Goal: Transaction & Acquisition: Book appointment/travel/reservation

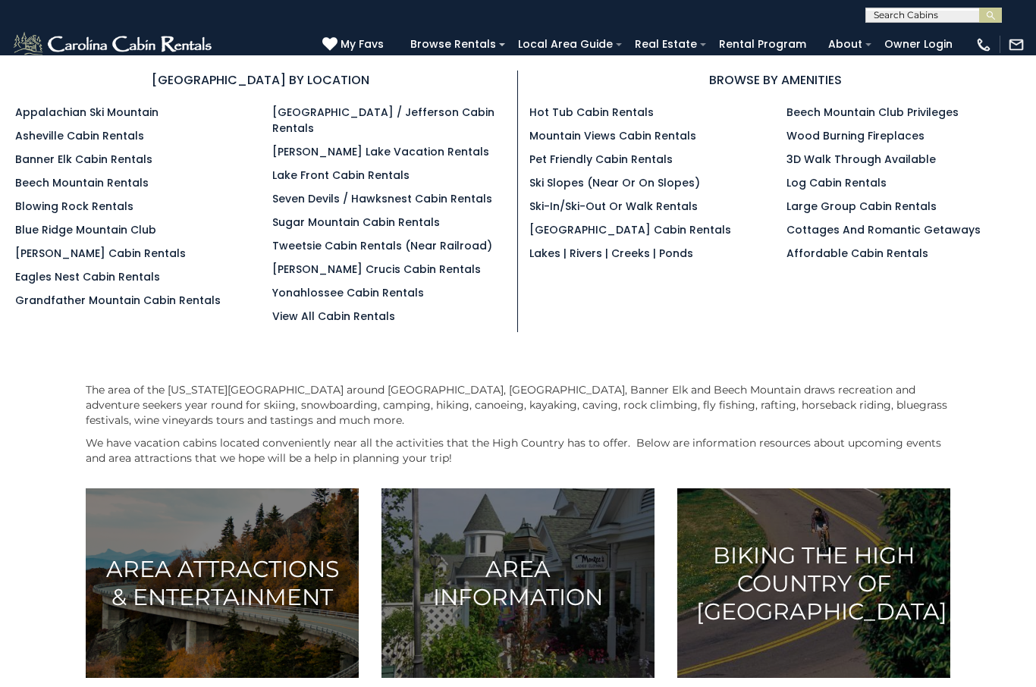
click at [72, 261] on link "[PERSON_NAME] Cabin Rentals" at bounding box center [100, 253] width 171 height 15
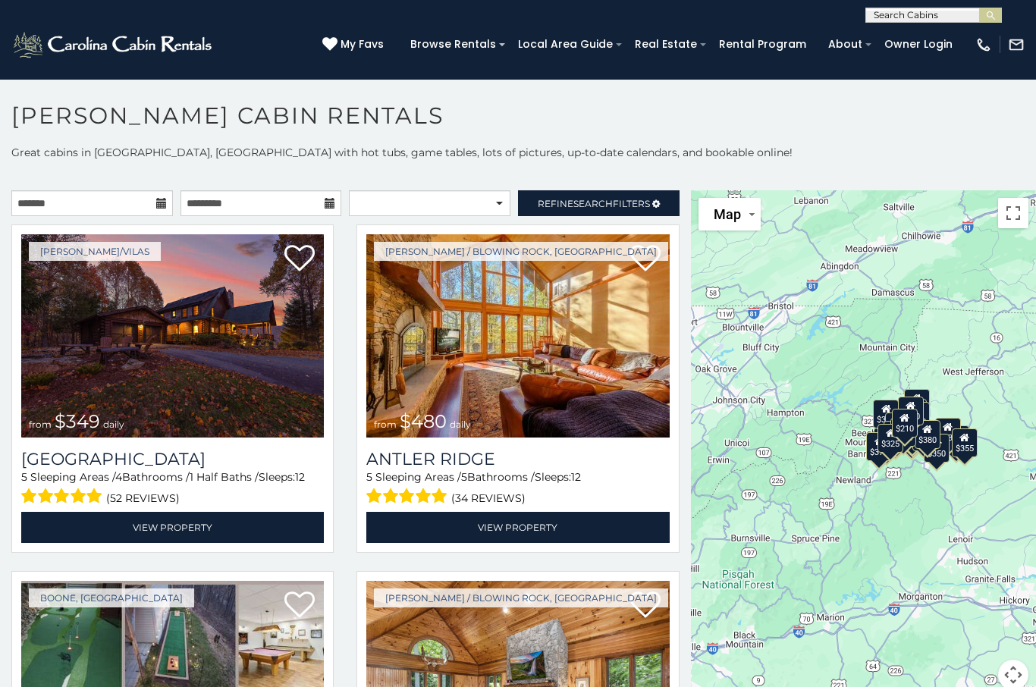
click at [590, 205] on span "Search" at bounding box center [592, 203] width 39 height 11
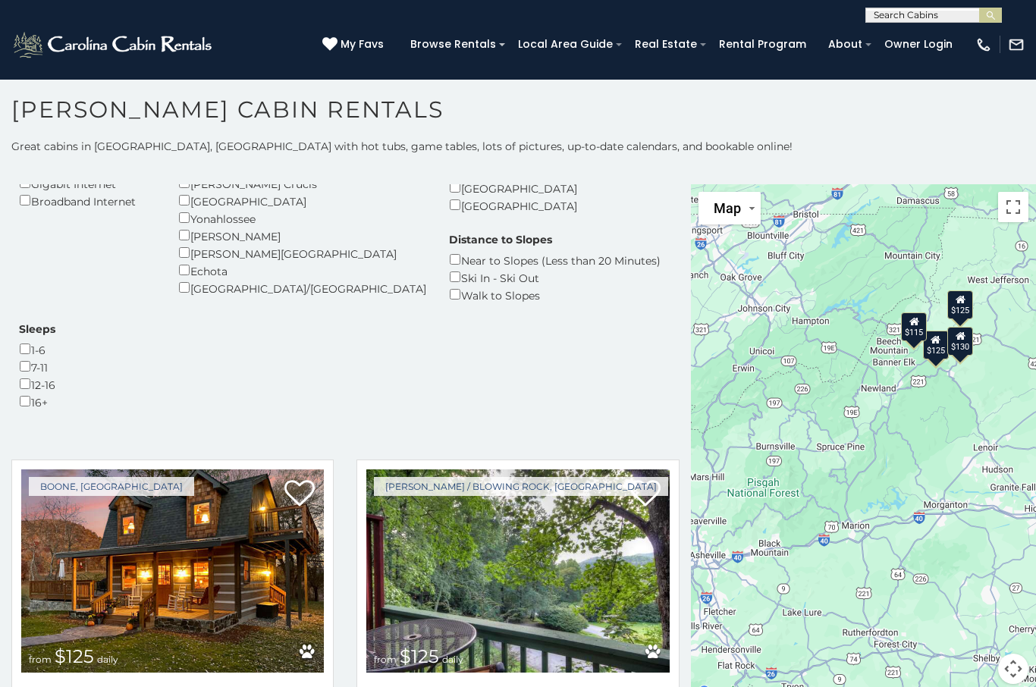
scroll to position [327, 0]
click at [170, 470] on img at bounding box center [172, 571] width 303 height 203
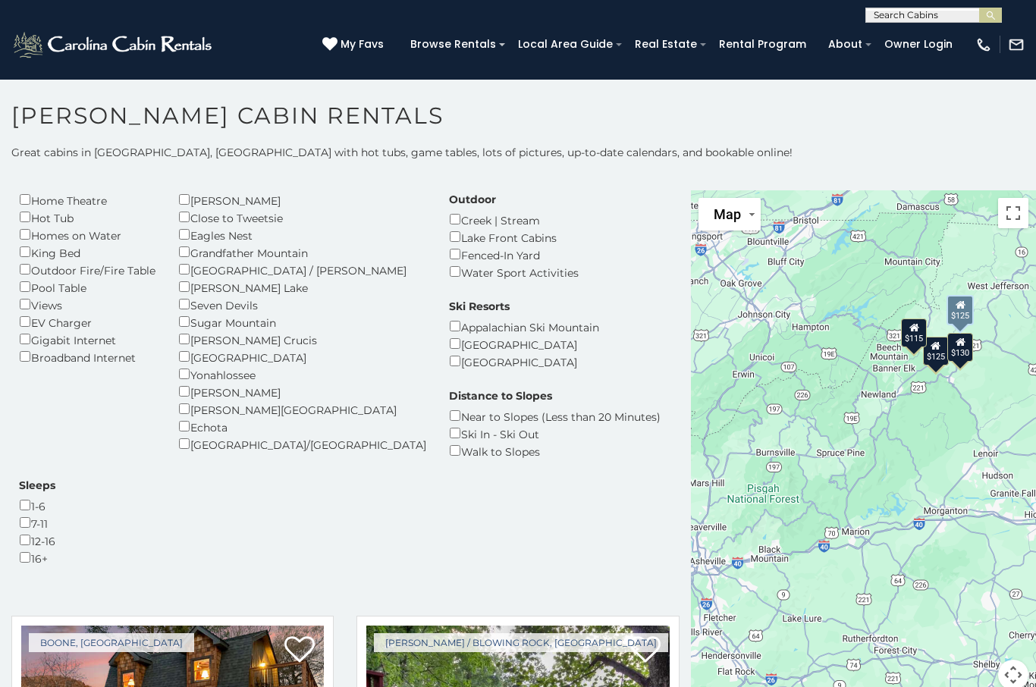
scroll to position [168, 0]
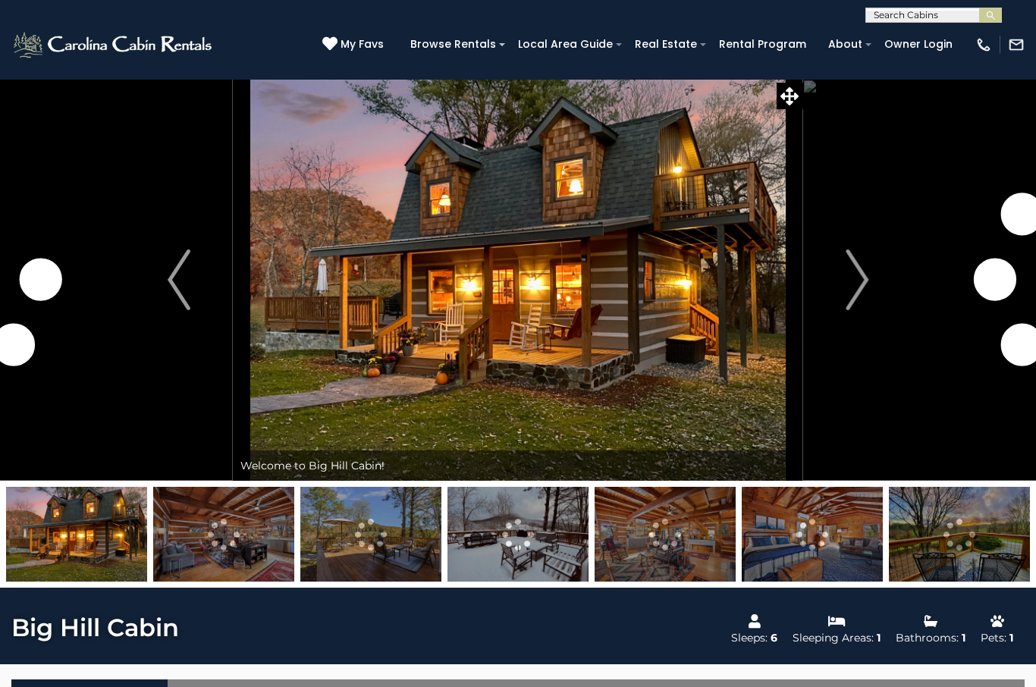
click at [856, 278] on img "Next" at bounding box center [857, 280] width 23 height 61
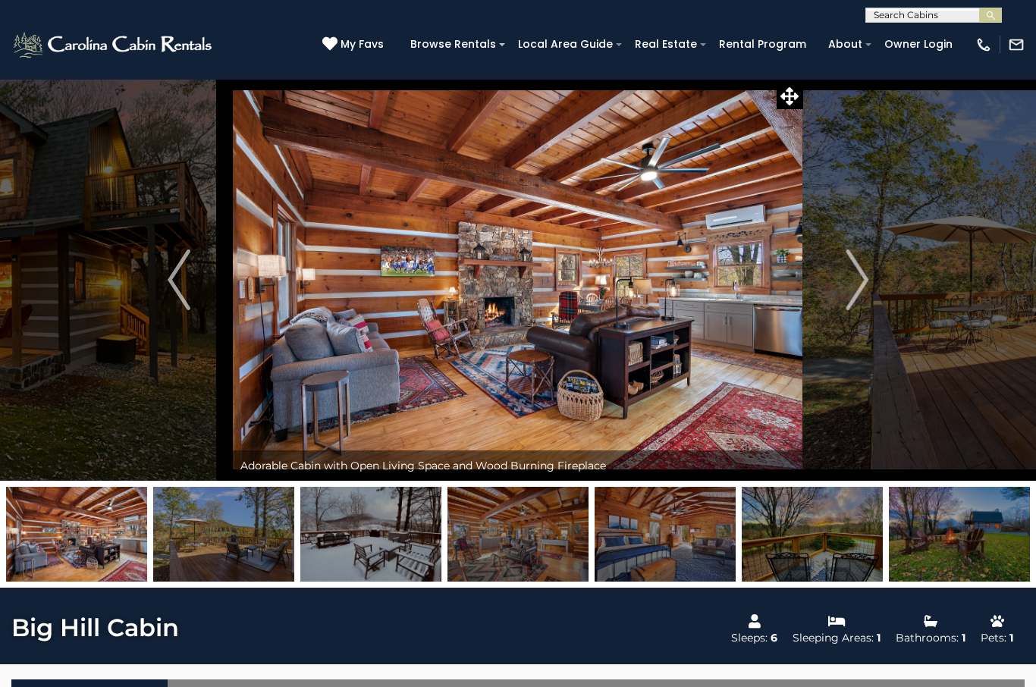
click at [859, 288] on img "Next" at bounding box center [857, 280] width 23 height 61
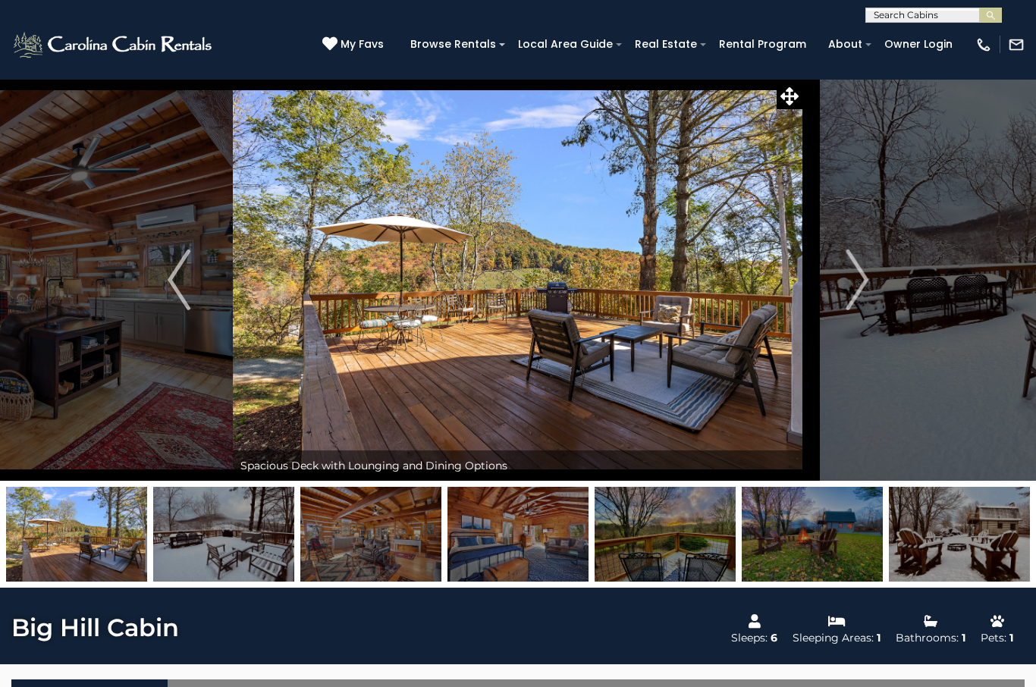
click at [861, 284] on img "Next" at bounding box center [857, 280] width 23 height 61
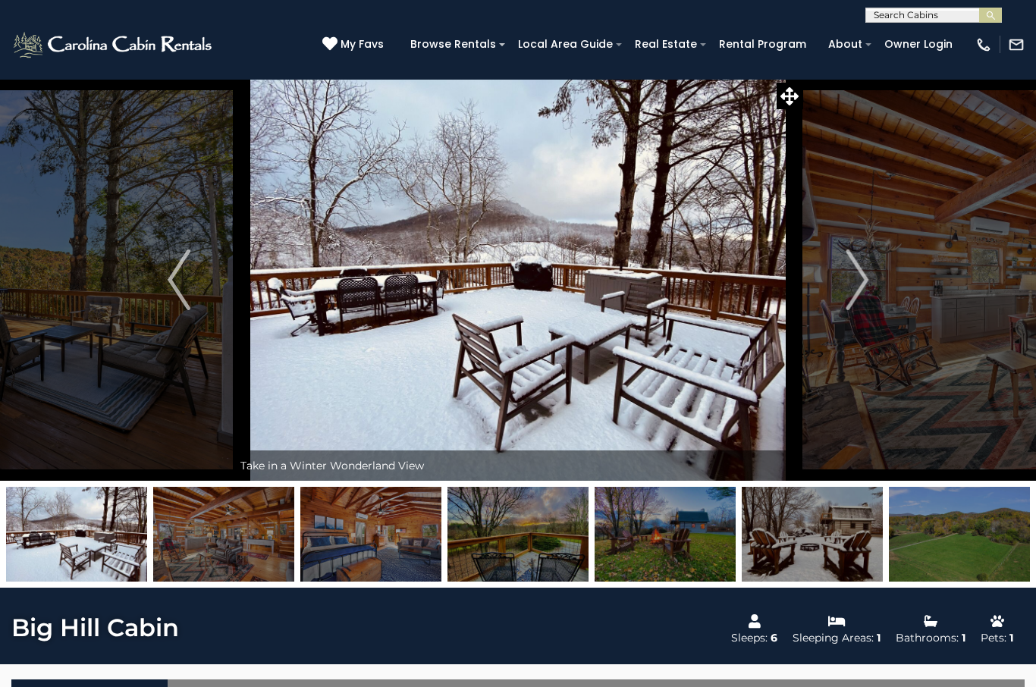
click at [865, 283] on img "Next" at bounding box center [857, 280] width 23 height 61
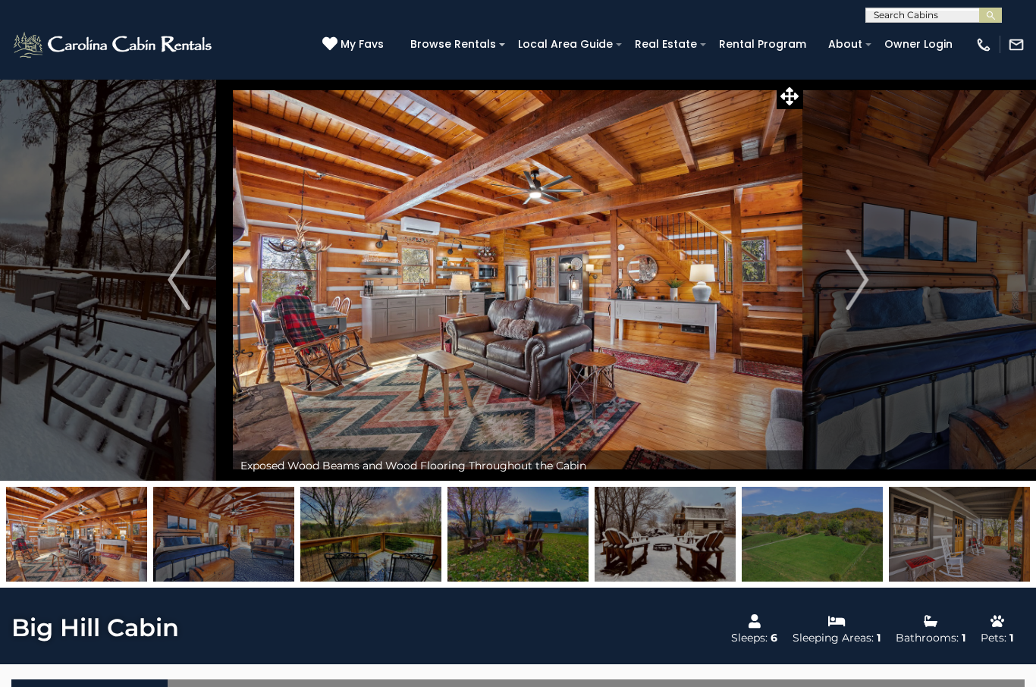
click at [860, 284] on img "Next" at bounding box center [857, 280] width 23 height 61
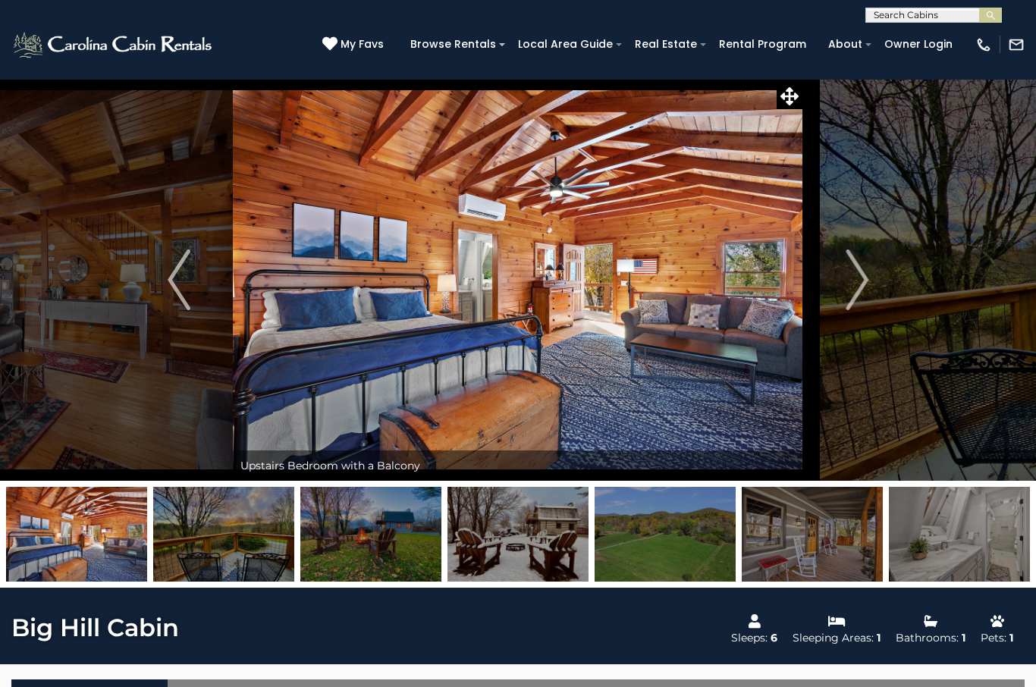
click at [864, 284] on img "Next" at bounding box center [857, 280] width 23 height 61
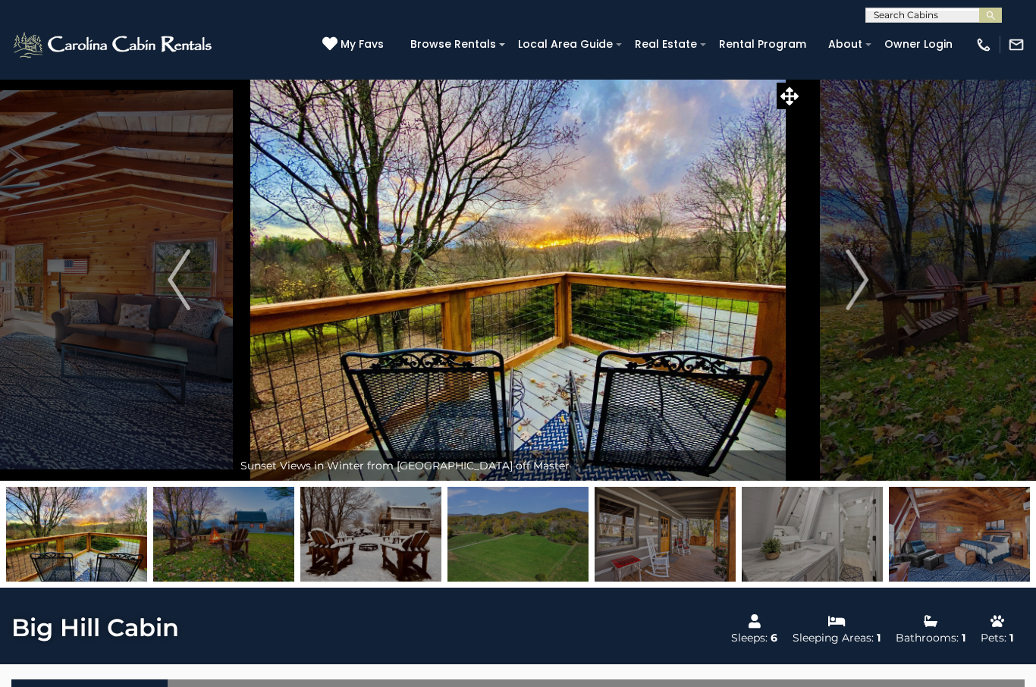
click at [857, 282] on img "Next" at bounding box center [857, 280] width 23 height 61
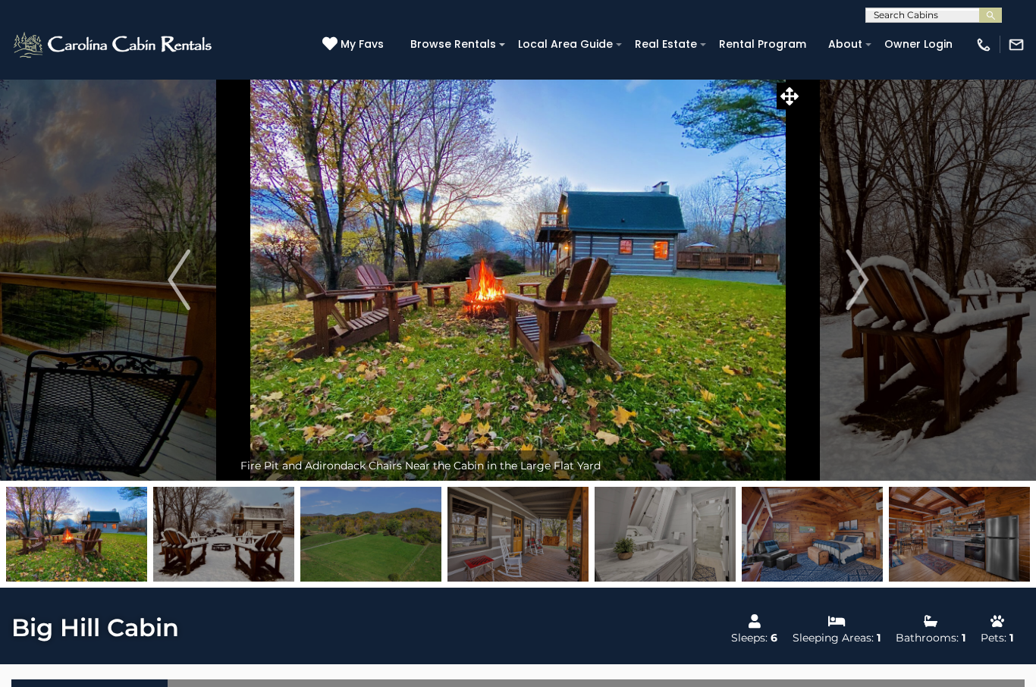
click at [847, 285] on img "Next" at bounding box center [857, 280] width 23 height 61
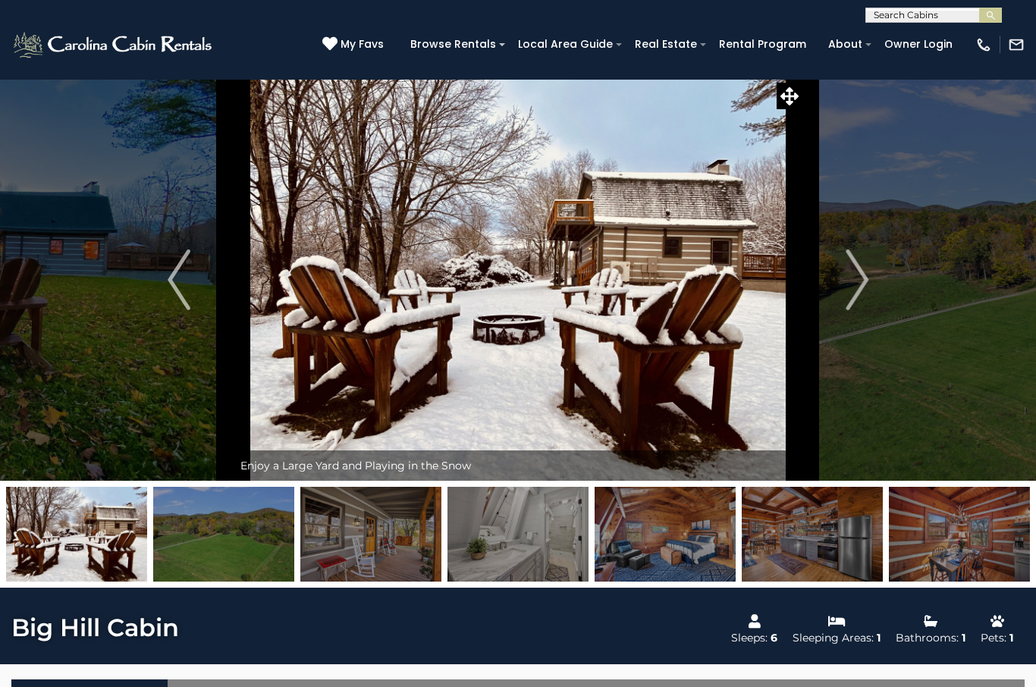
click at [853, 287] on img "Next" at bounding box center [857, 280] width 23 height 61
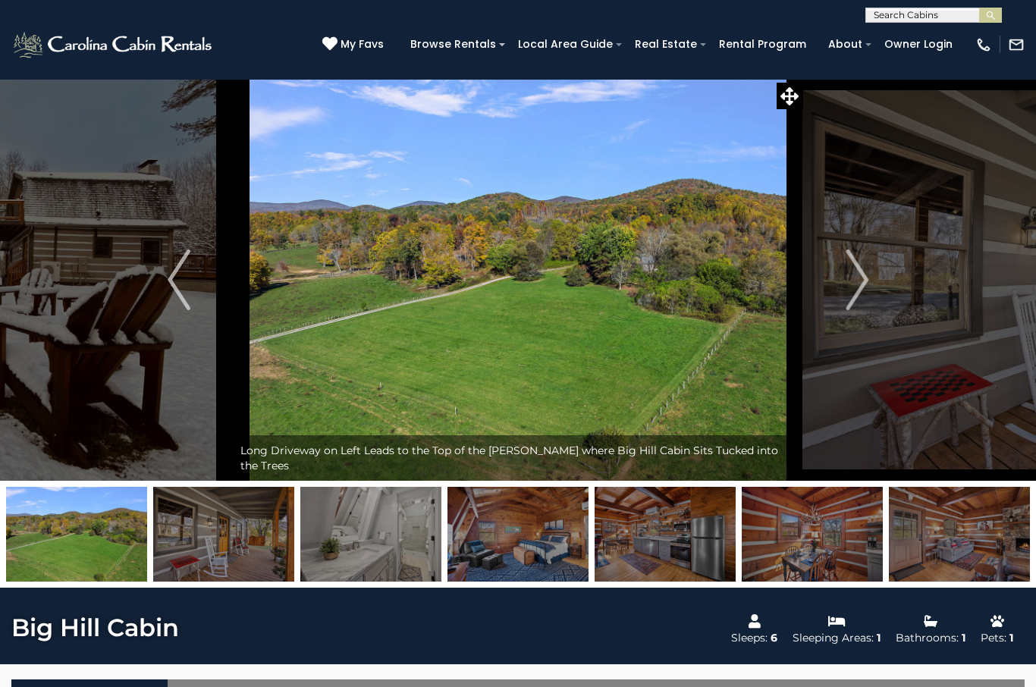
click at [853, 281] on img "Next" at bounding box center [857, 280] width 23 height 61
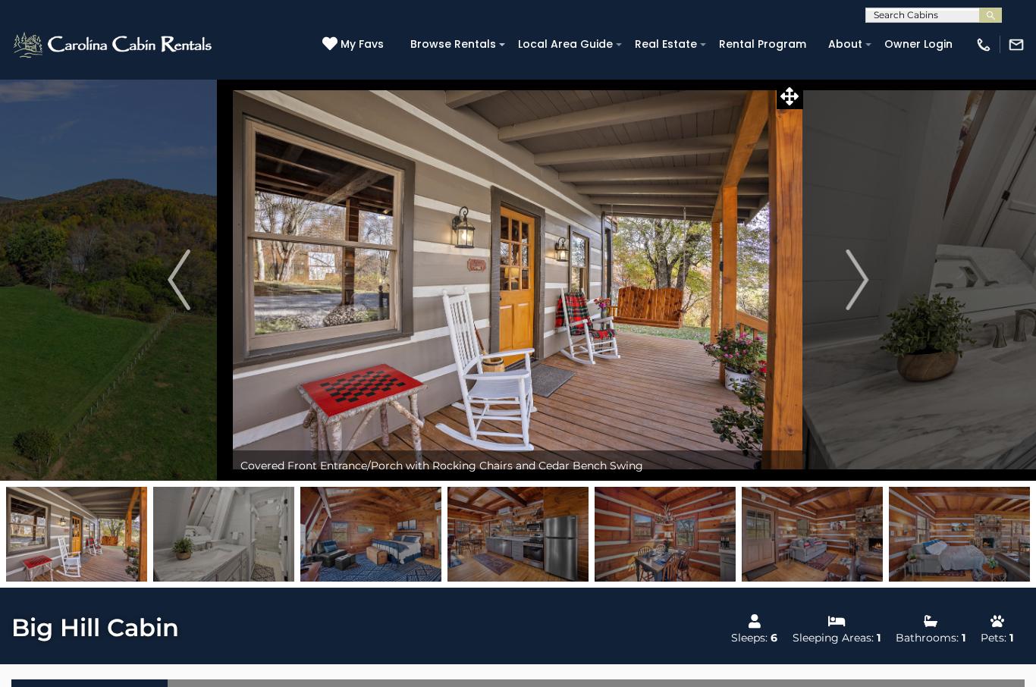
click at [857, 279] on img "Next" at bounding box center [857, 280] width 23 height 61
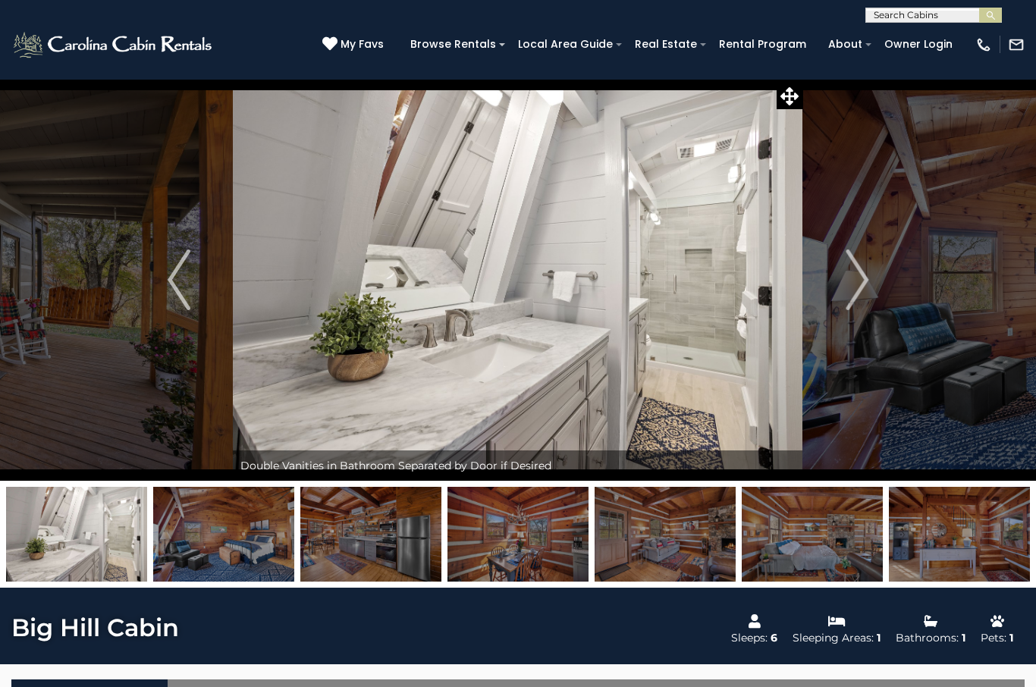
click at [866, 285] on img "Next" at bounding box center [857, 280] width 23 height 61
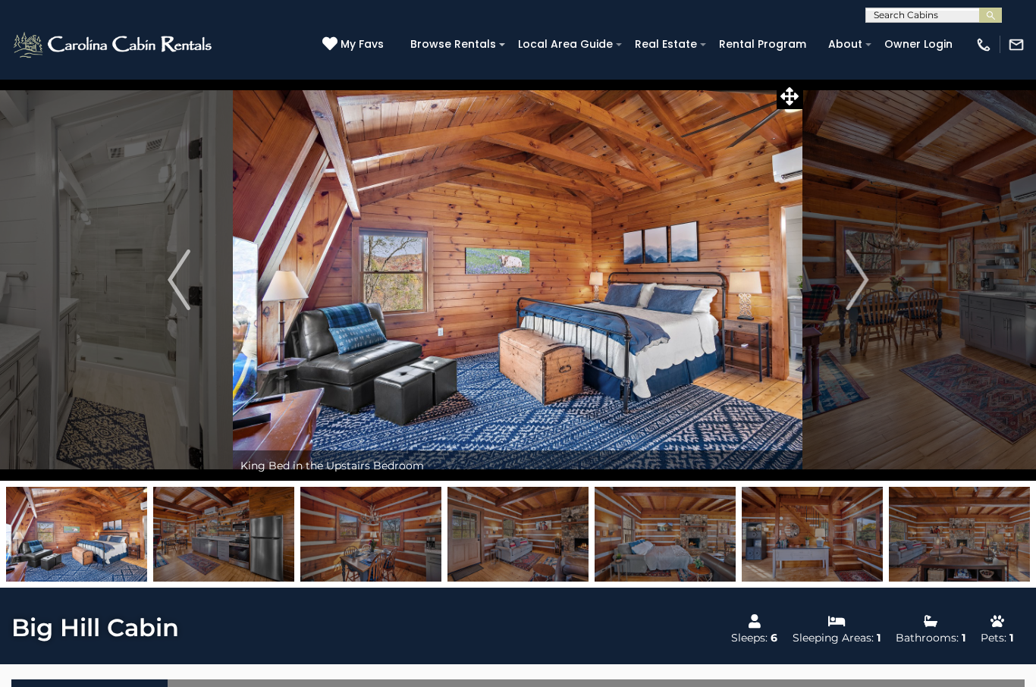
click at [856, 285] on img "Next" at bounding box center [857, 280] width 23 height 61
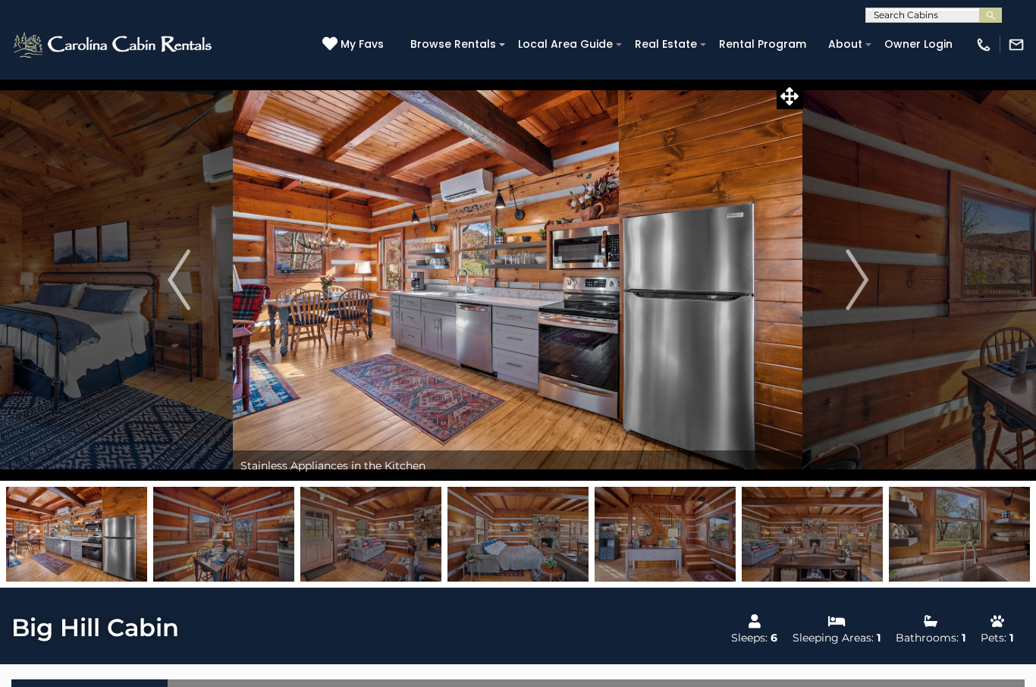
click at [866, 281] on img "Next" at bounding box center [857, 280] width 23 height 61
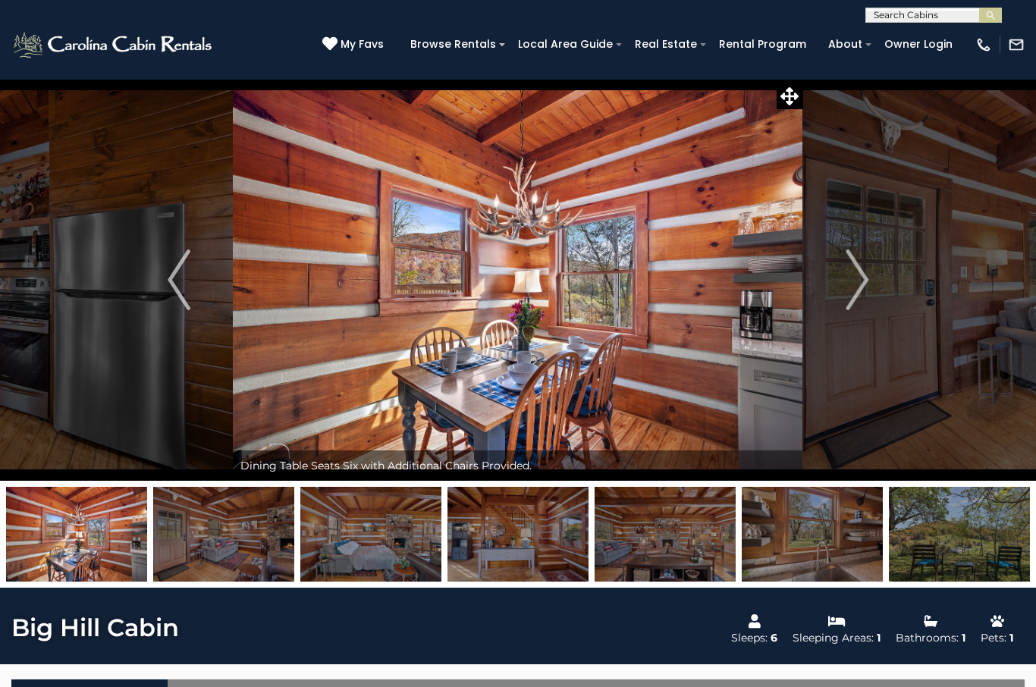
click at [850, 286] on img "Next" at bounding box center [857, 280] width 23 height 61
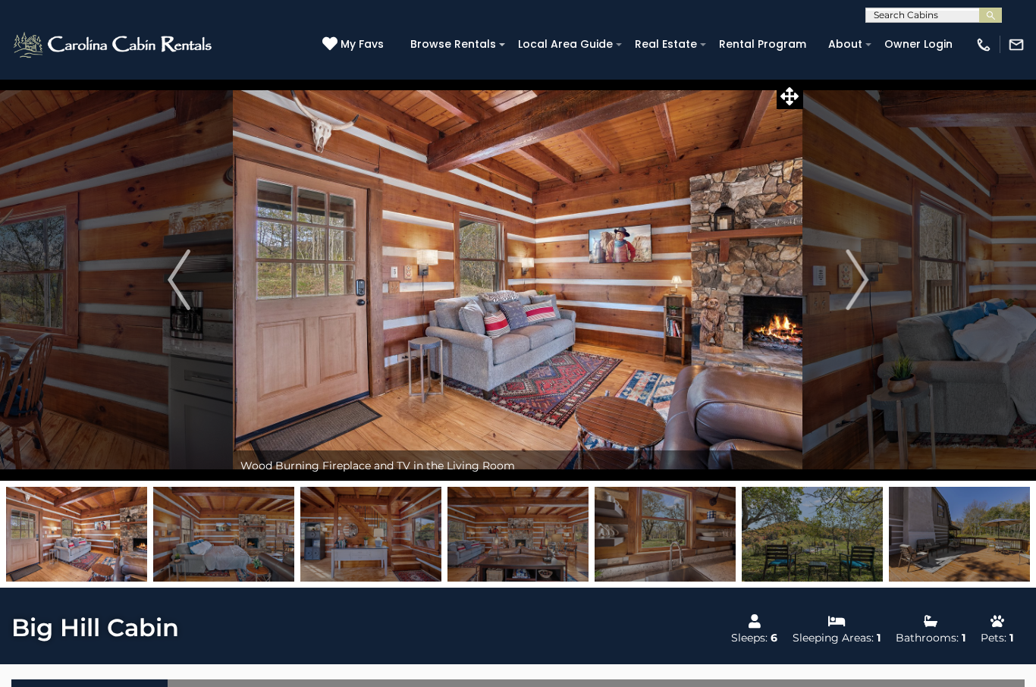
click at [861, 281] on img "Next" at bounding box center [857, 280] width 23 height 61
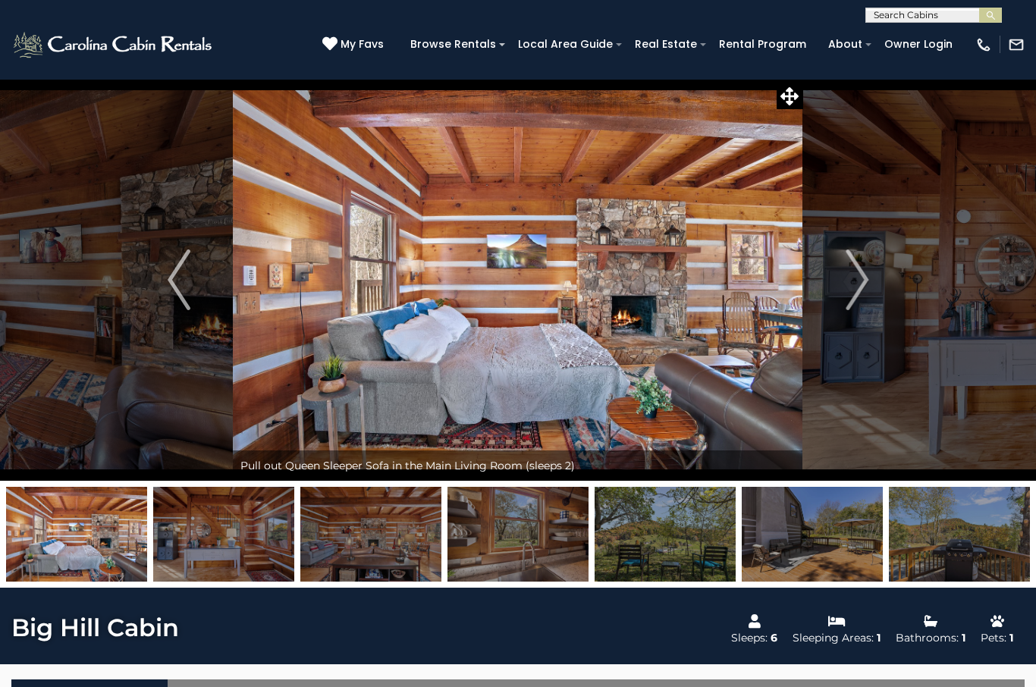
click at [865, 281] on img "Next" at bounding box center [857, 280] width 23 height 61
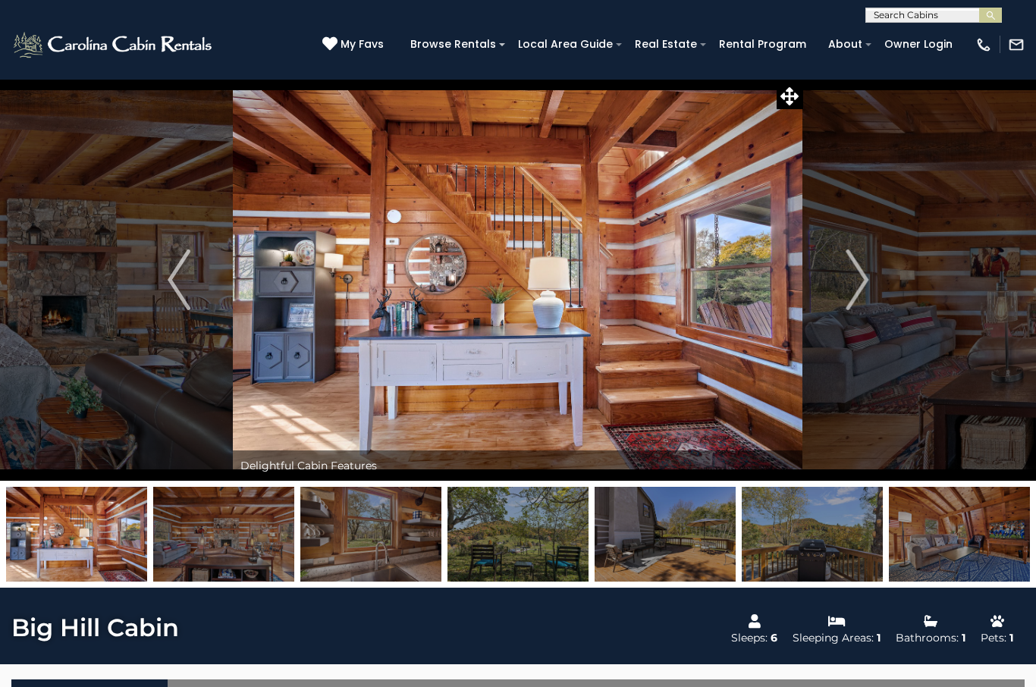
click at [845, 280] on button "Next" at bounding box center [857, 280] width 108 height 402
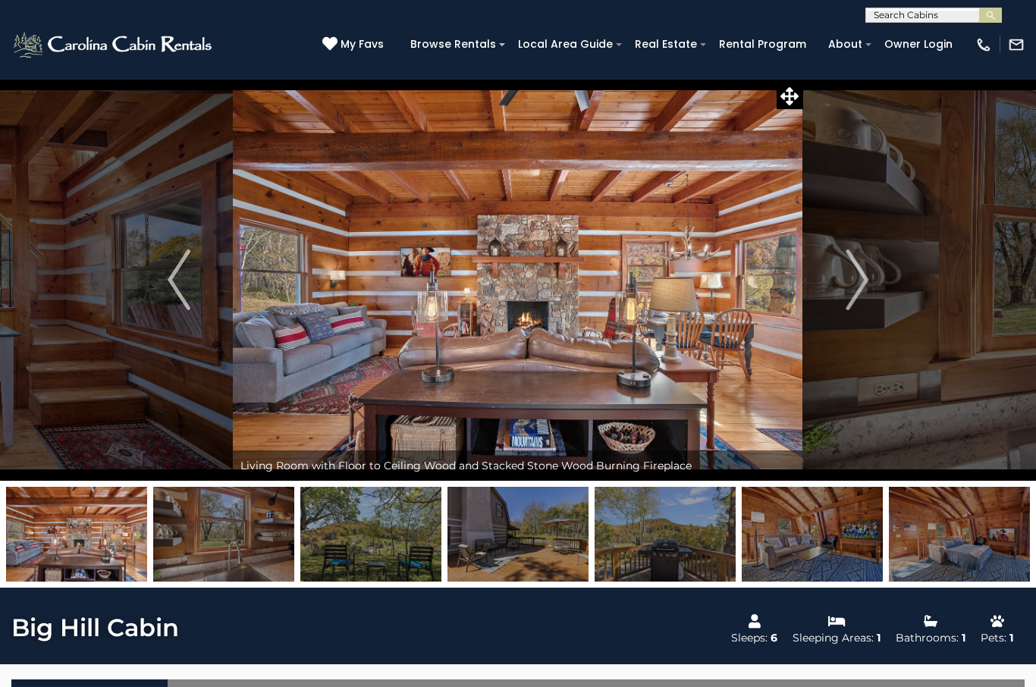
click at [863, 281] on img "Next" at bounding box center [857, 280] width 23 height 61
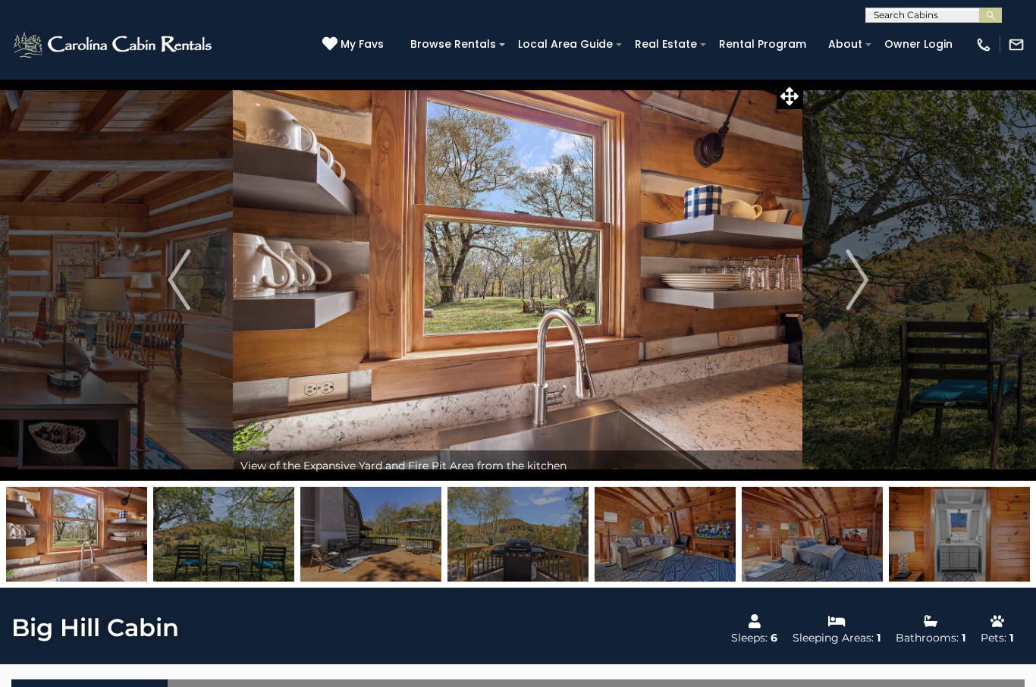
click at [860, 278] on img "Next" at bounding box center [857, 280] width 23 height 61
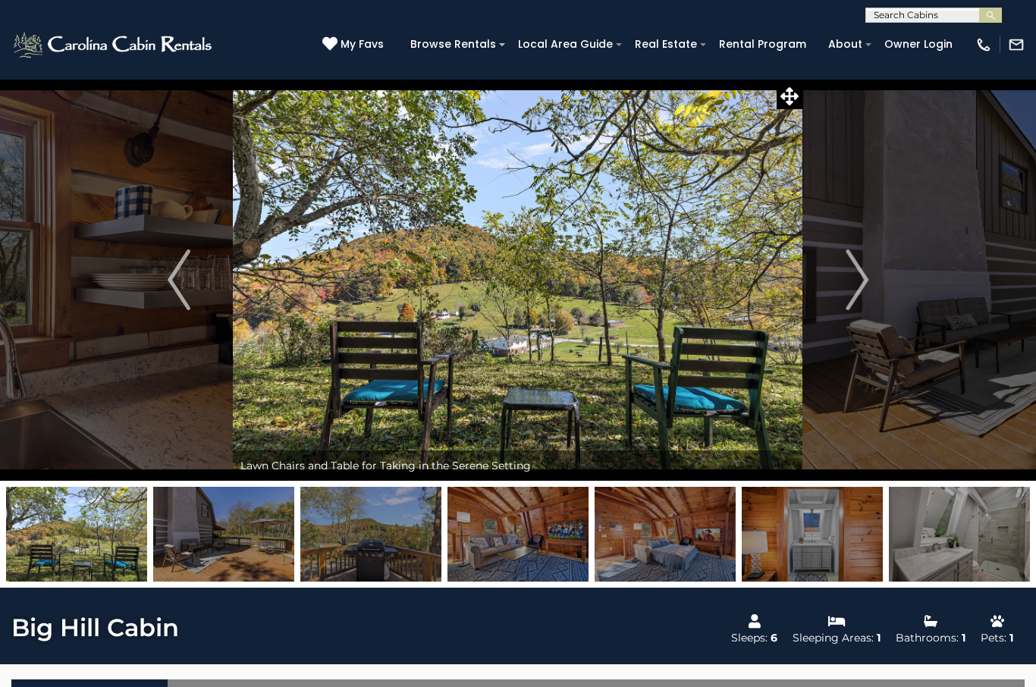
click at [859, 284] on img "Next" at bounding box center [857, 280] width 23 height 61
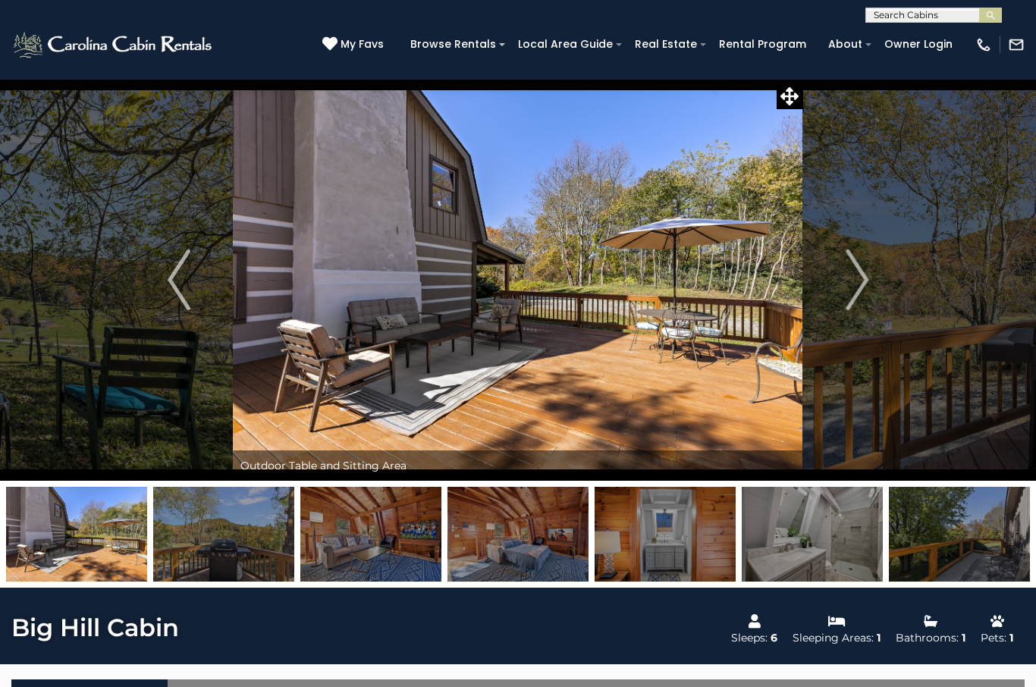
click at [857, 281] on img "Next" at bounding box center [857, 280] width 23 height 61
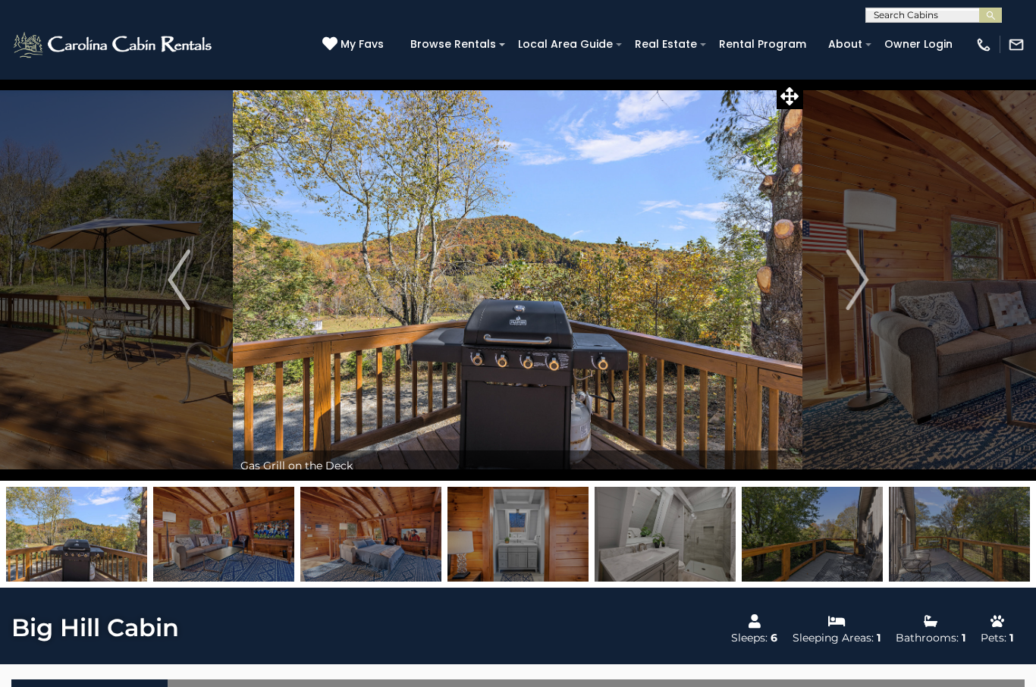
click at [853, 278] on img "Next" at bounding box center [857, 280] width 23 height 61
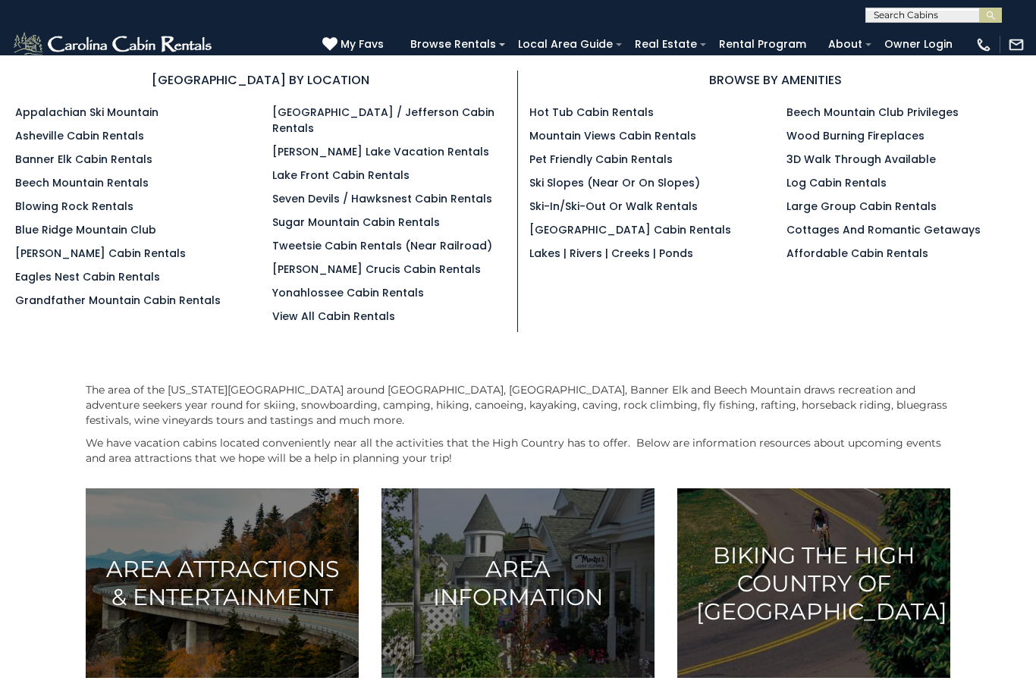
click at [85, 260] on link "[PERSON_NAME] Cabin Rentals" at bounding box center [100, 253] width 171 height 15
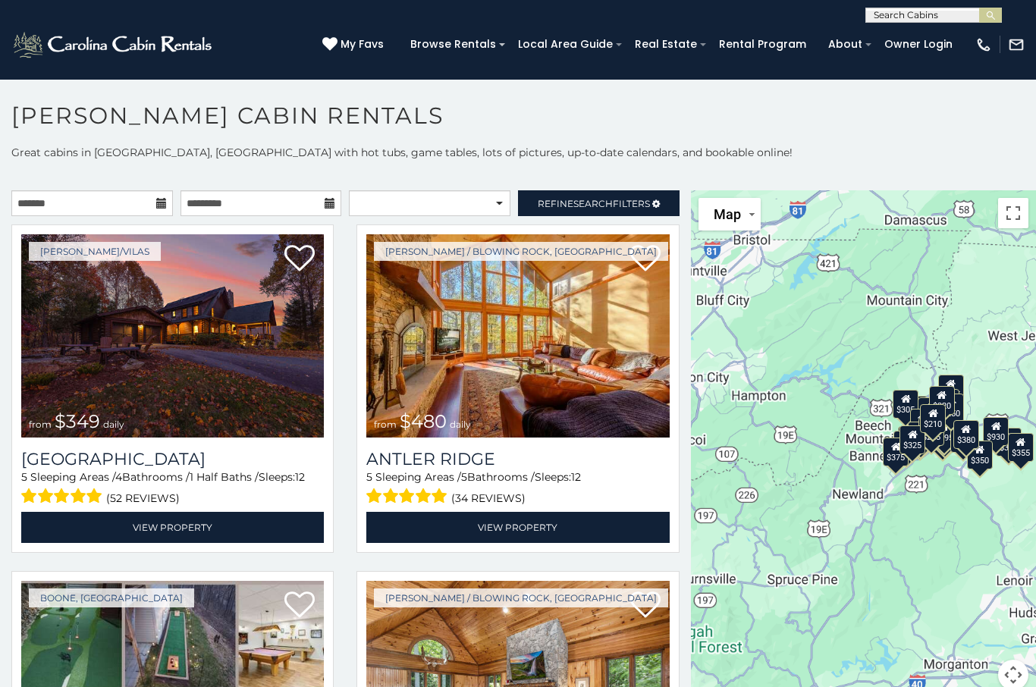
click at [592, 202] on span "Search" at bounding box center [592, 203] width 39 height 11
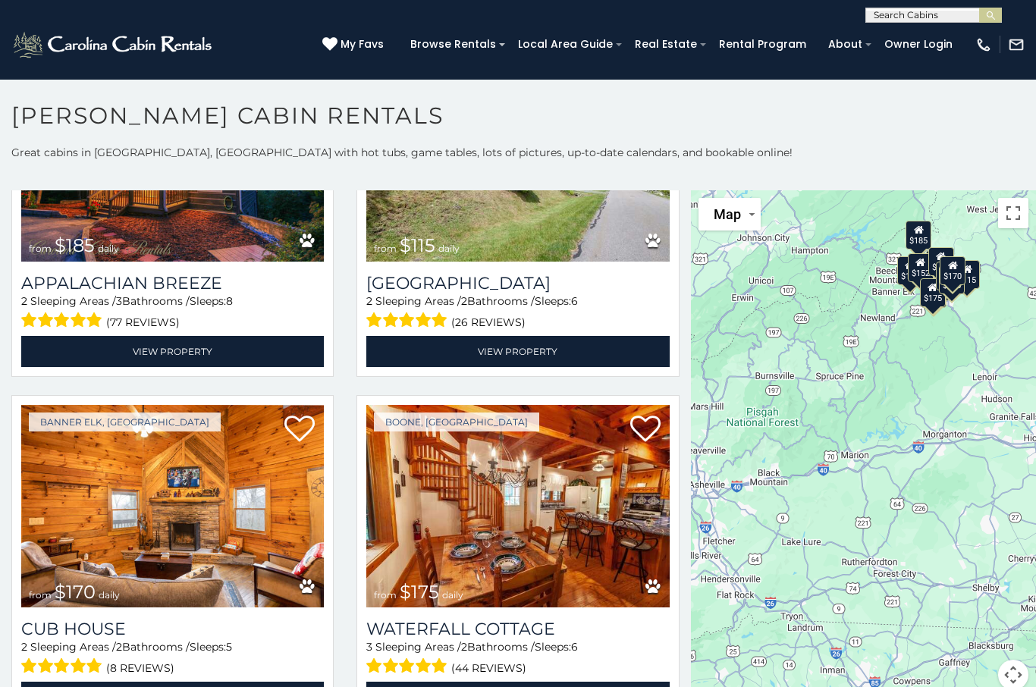
scroll to position [742, 0]
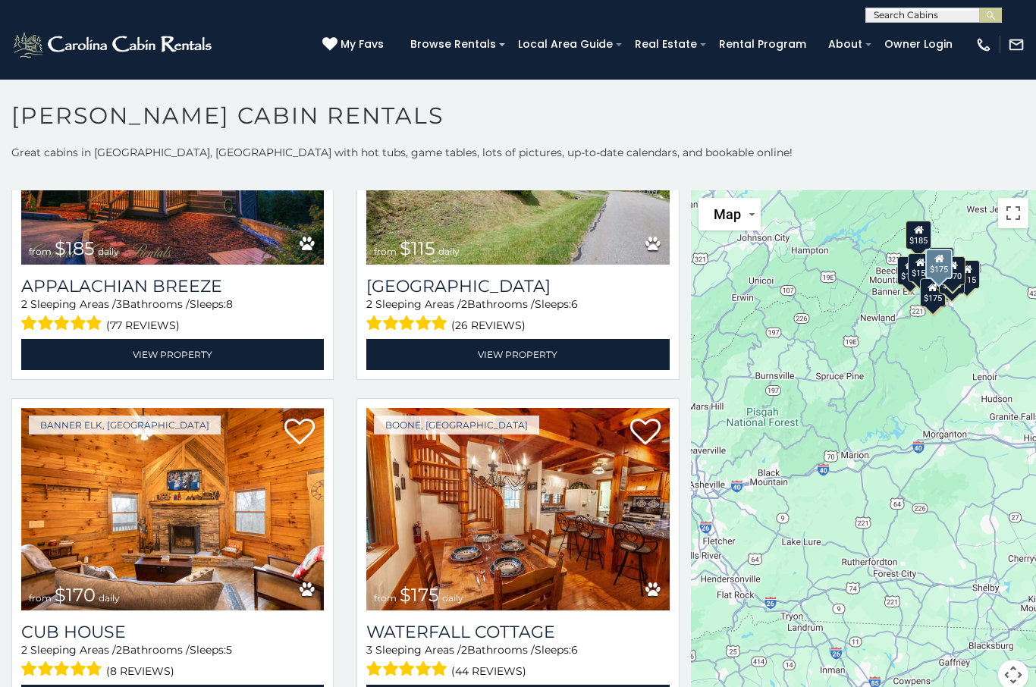
click at [538, 408] on img at bounding box center [517, 509] width 303 height 203
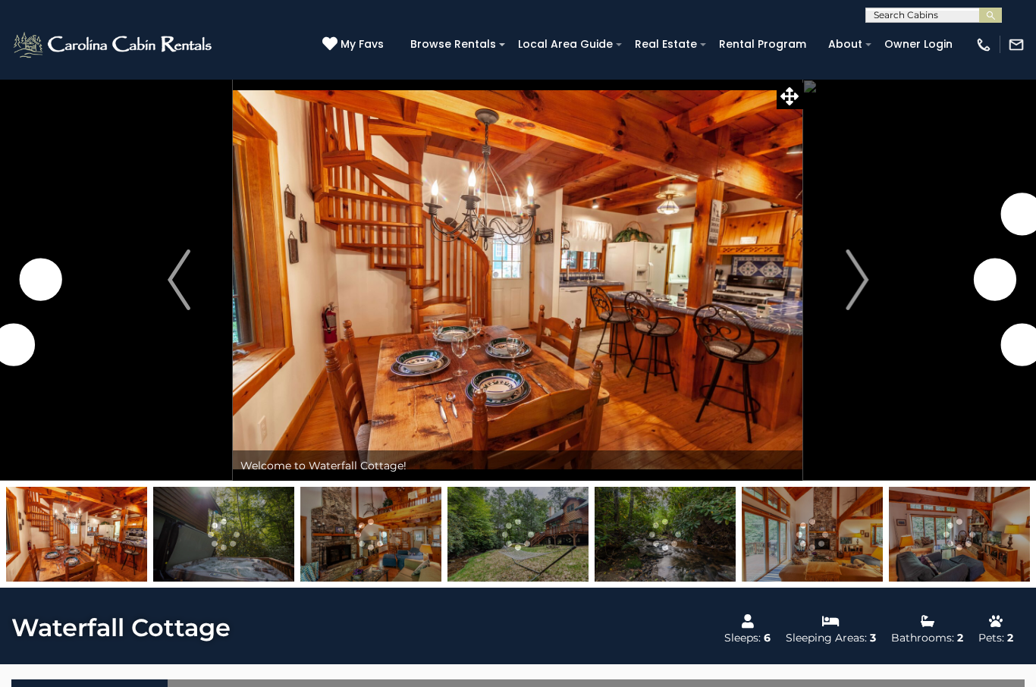
click at [853, 272] on img "Next" at bounding box center [857, 280] width 23 height 61
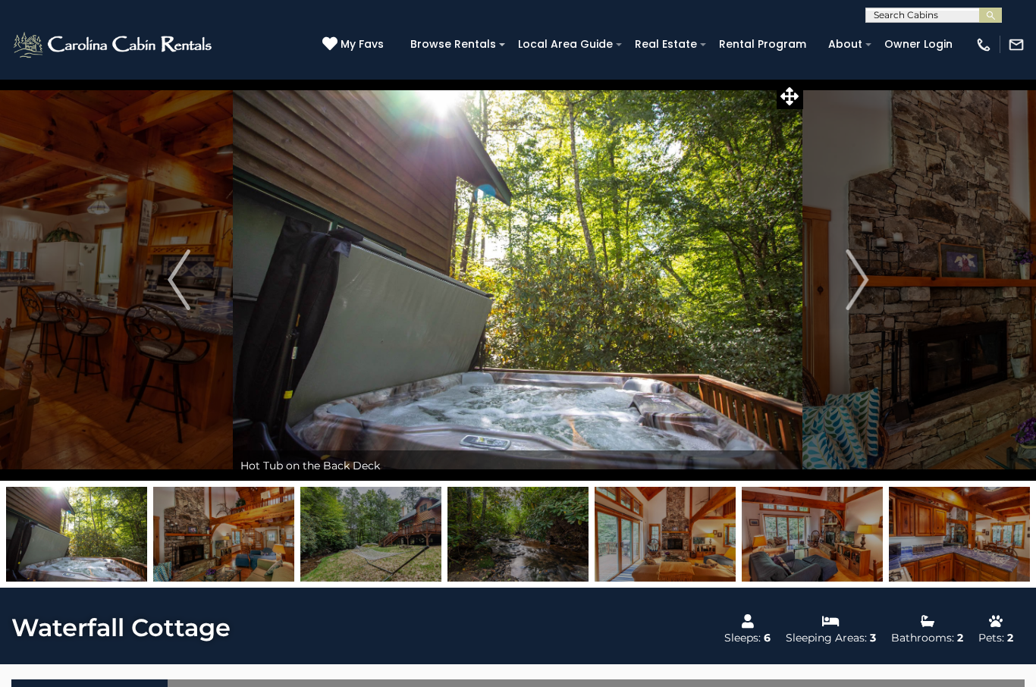
click at [857, 279] on img "Next" at bounding box center [857, 280] width 23 height 61
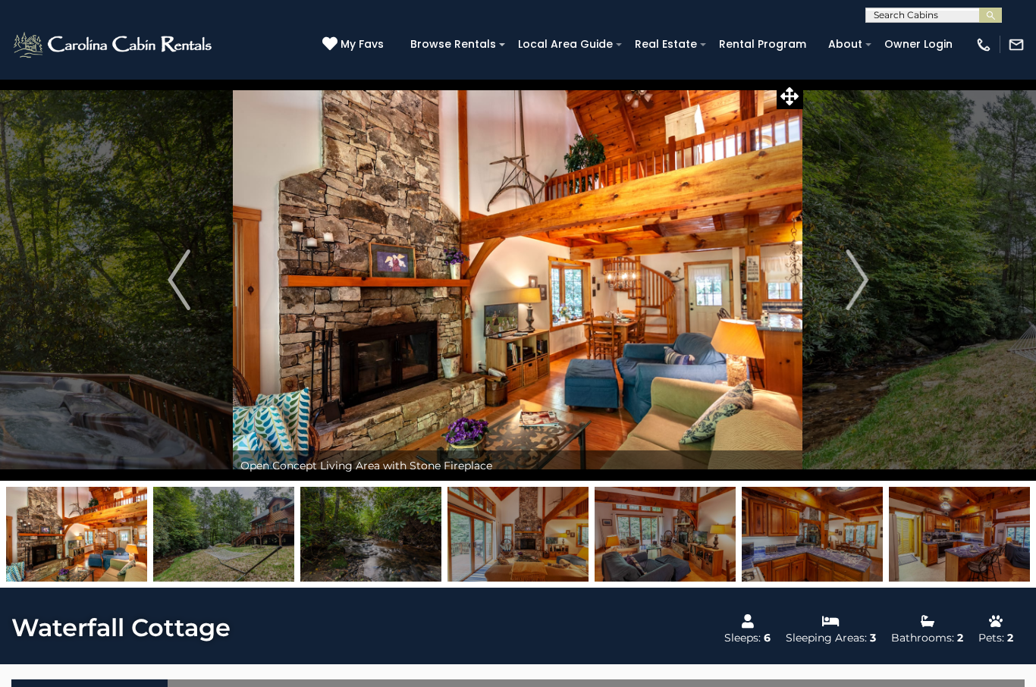
click at [869, 282] on img "Next" at bounding box center [857, 280] width 23 height 61
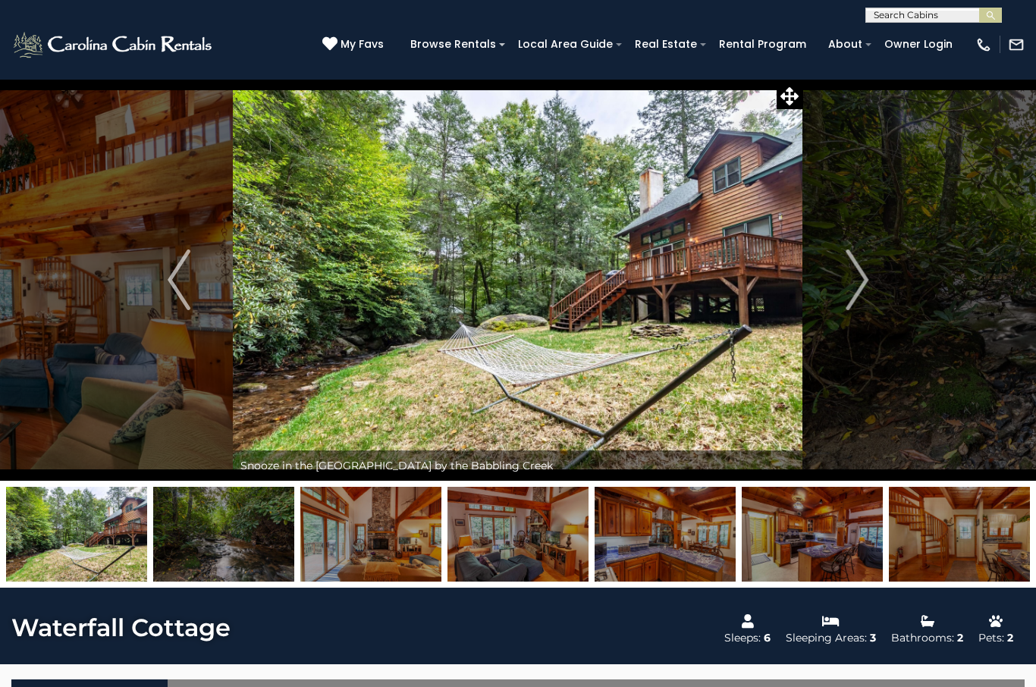
click at [869, 286] on img "Next" at bounding box center [857, 280] width 23 height 61
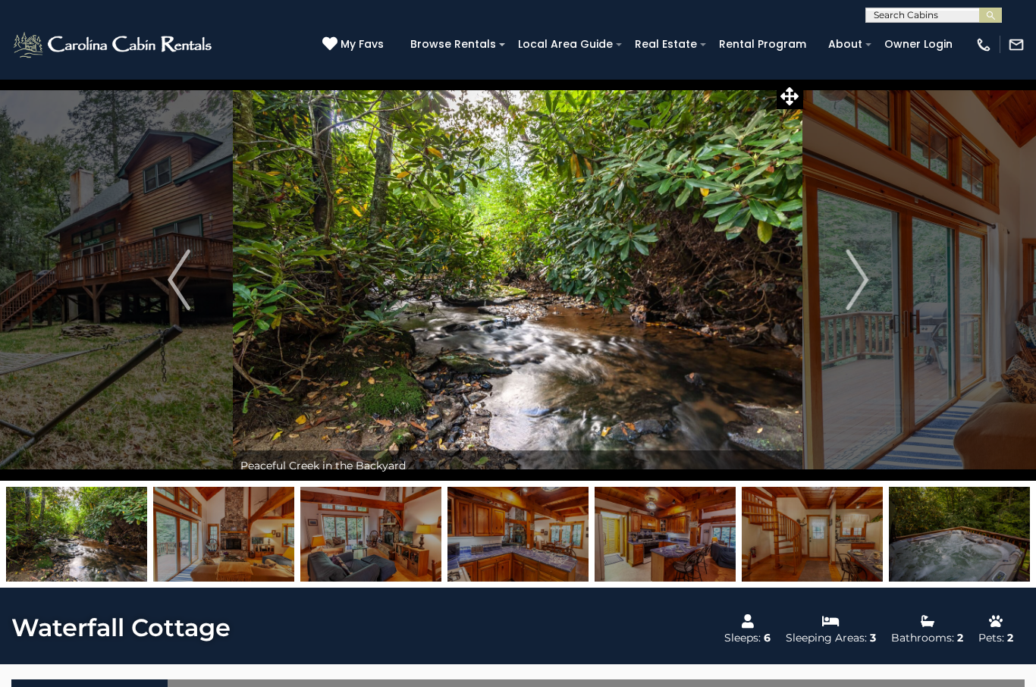
click at [868, 283] on img "Next" at bounding box center [857, 280] width 23 height 61
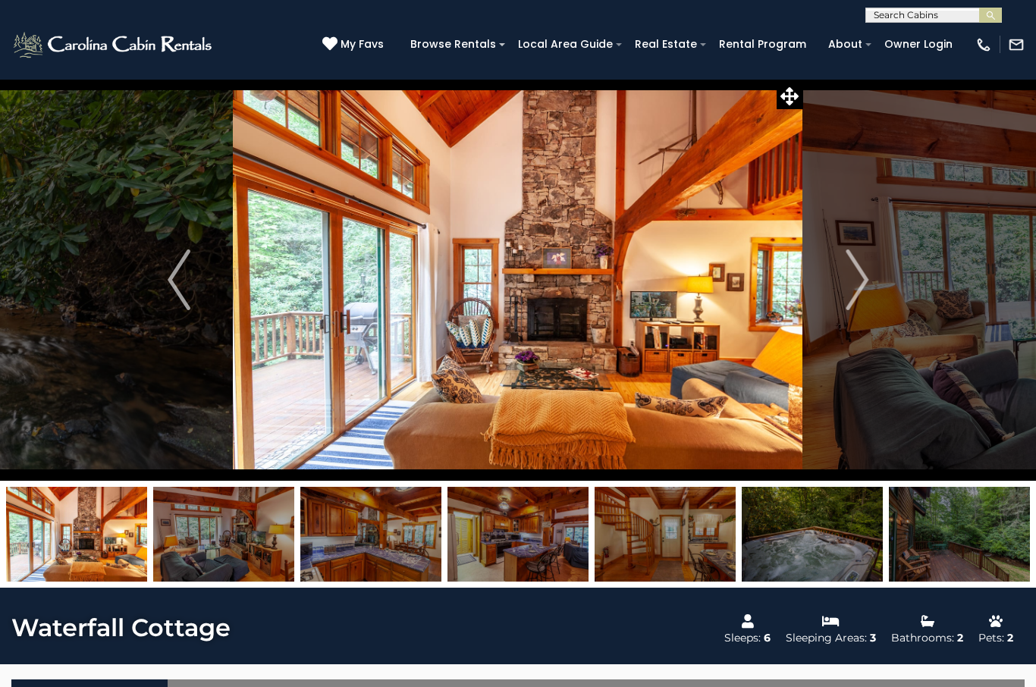
click at [859, 281] on img "Next" at bounding box center [857, 280] width 23 height 61
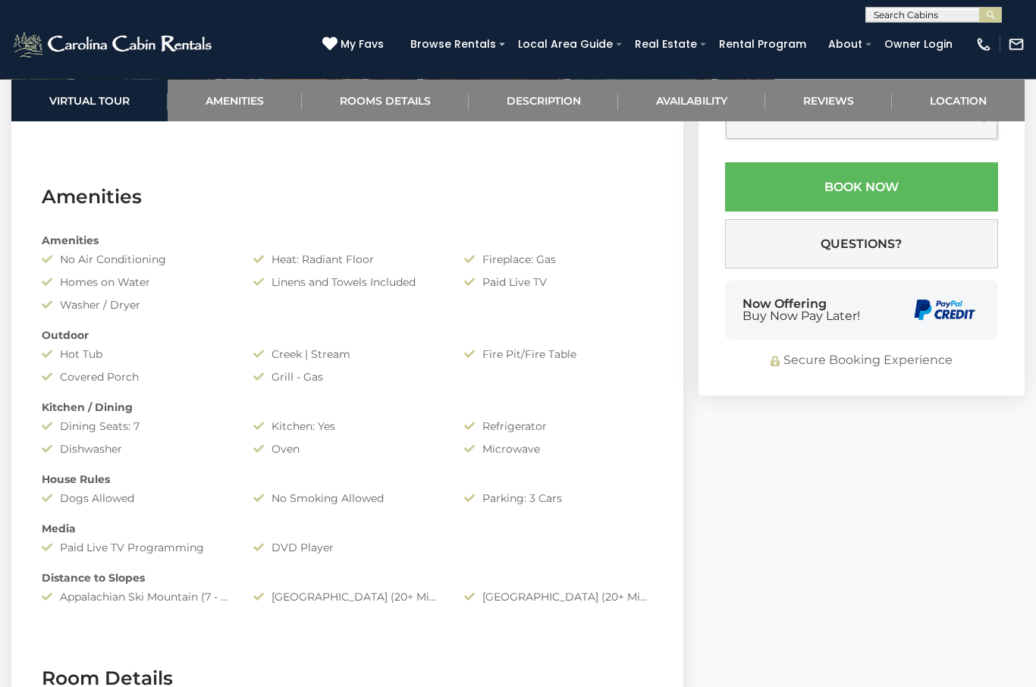
scroll to position [1039, 0]
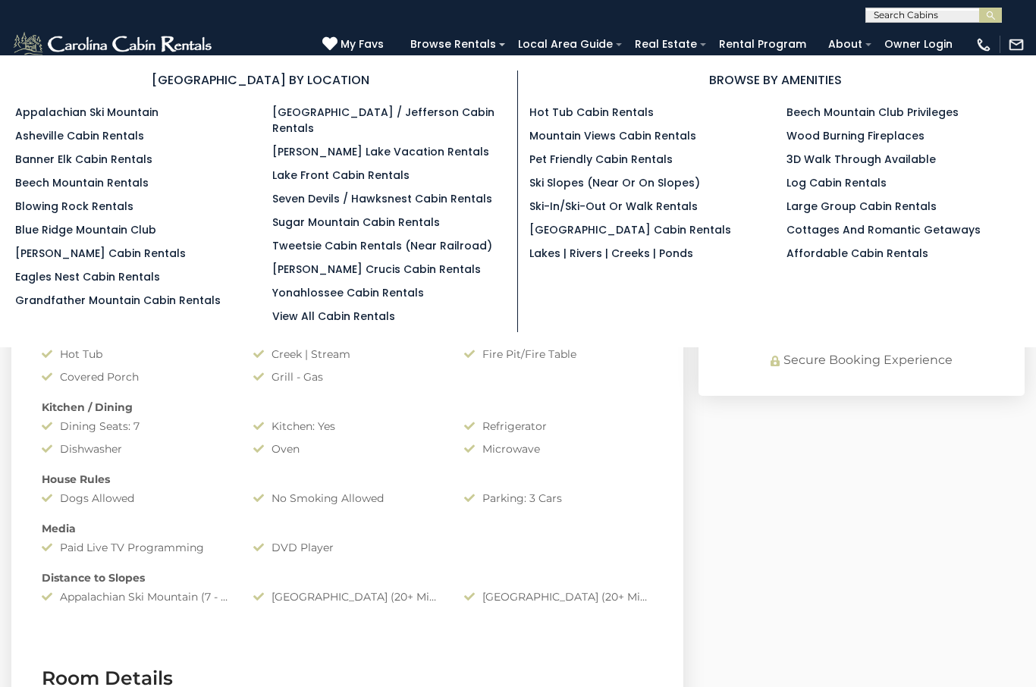
click at [73, 261] on link "[PERSON_NAME] Cabin Rentals" at bounding box center [100, 253] width 171 height 15
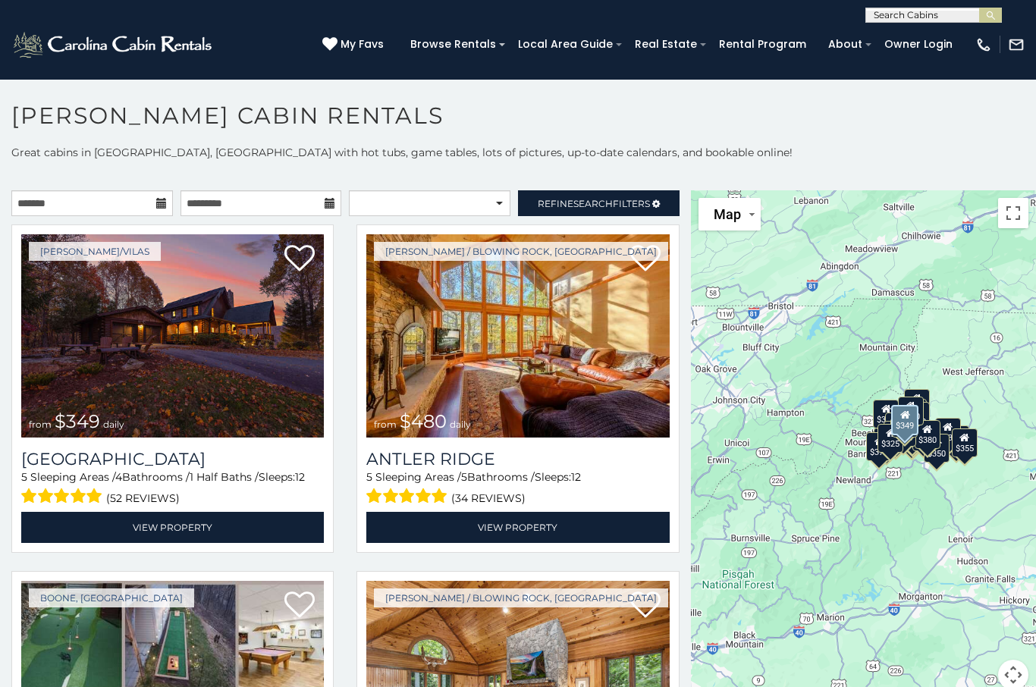
click at [162, 520] on link "View Property" at bounding box center [172, 527] width 303 height 31
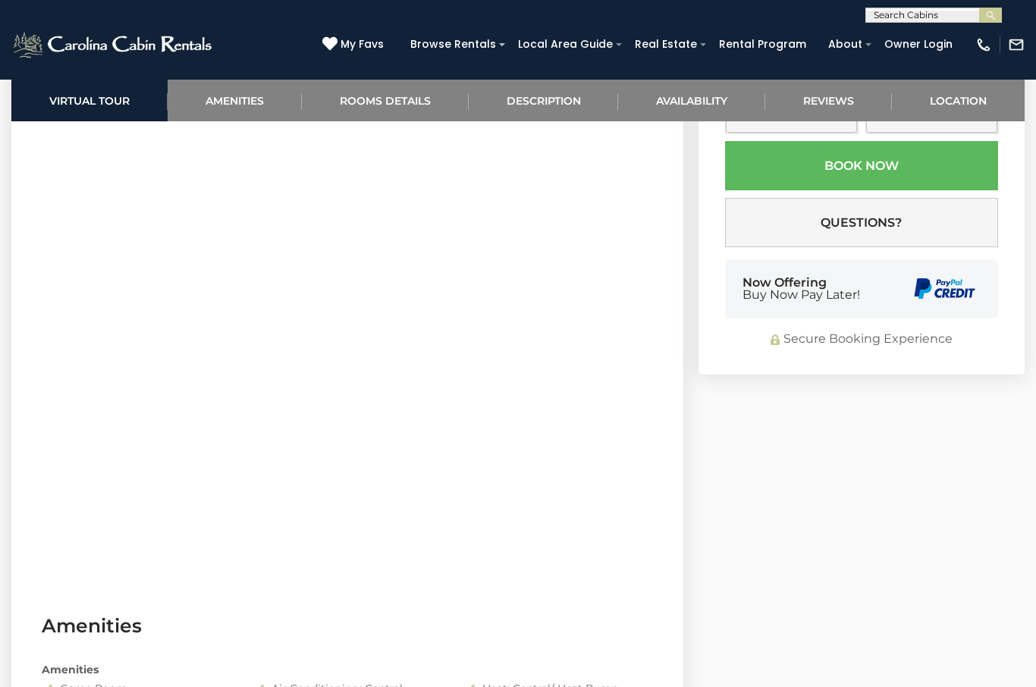
scroll to position [1029, 0]
